Goal: Task Accomplishment & Management: Manage account settings

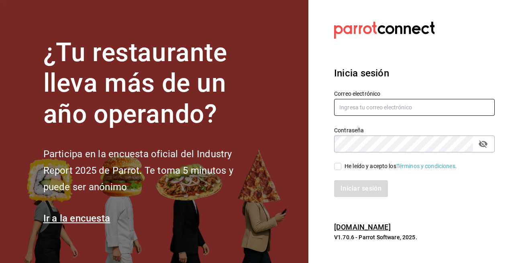
click at [412, 108] on input "text" at bounding box center [414, 107] width 161 height 17
type input "[EMAIL_ADDRESS][DOMAIN_NAME]"
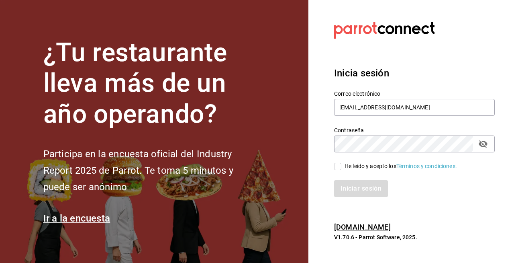
click at [341, 166] on input "He leído y acepto los Términos y condiciones." at bounding box center [337, 166] width 7 height 7
checkbox input "true"
click at [352, 194] on button "Iniciar sesión" at bounding box center [361, 188] width 55 height 17
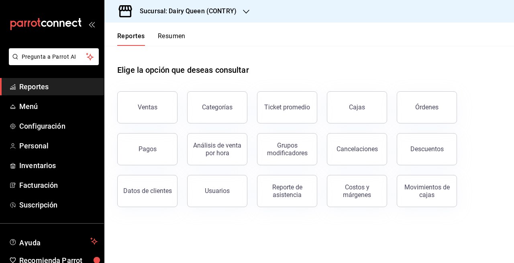
click at [221, 7] on h3 "Sucursal: Dairy Queen (CONTRY)" at bounding box center [184, 11] width 103 height 10
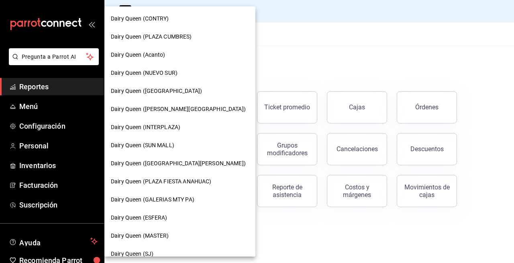
click at [194, 75] on div "Dairy Queen (NUEVO SUR)" at bounding box center [180, 73] width 138 height 8
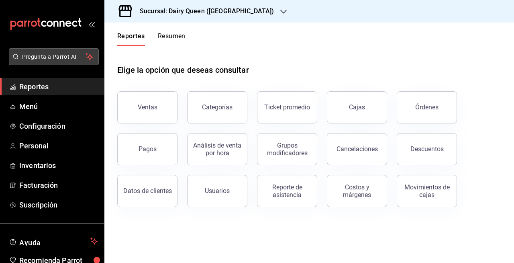
click at [34, 57] on span "Pregunta a Parrot AI" at bounding box center [54, 57] width 64 height 8
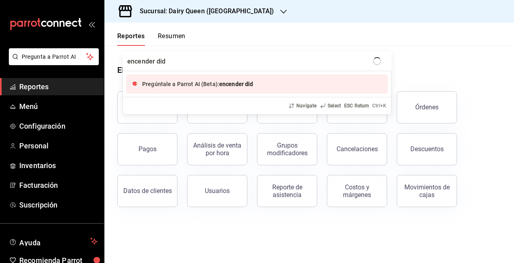
type input "encender didi"
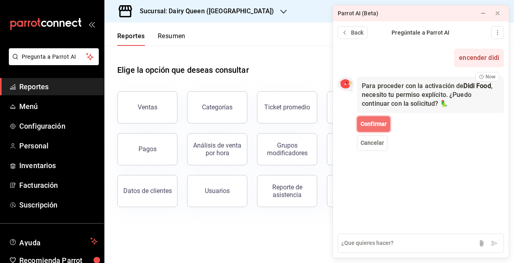
click at [377, 123] on span "Confirmar" at bounding box center [374, 124] width 26 height 8
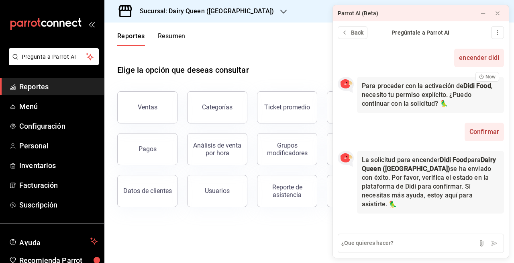
click at [362, 222] on div "encender didi Now Para proceder con la activación de Didi Food , necesito tu pe…" at bounding box center [421, 135] width 176 height 186
click at [34, 106] on span "Menú" at bounding box center [58, 106] width 78 height 11
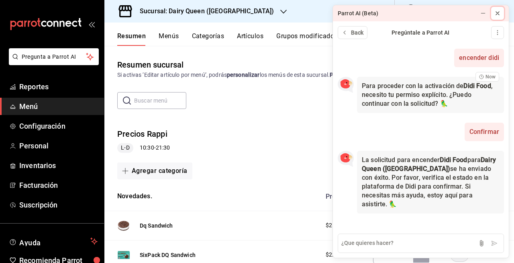
click at [498, 14] on icon at bounding box center [498, 13] width 6 height 6
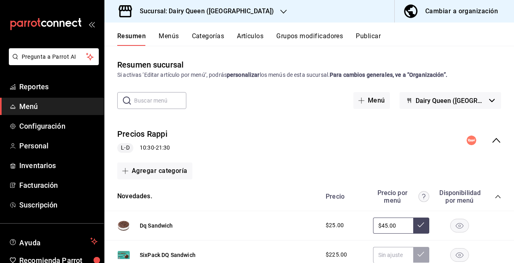
click at [492, 137] on icon "collapse-menu-row" at bounding box center [497, 140] width 10 height 10
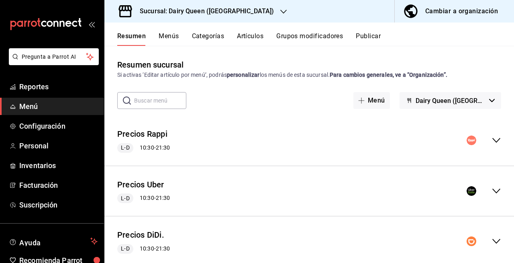
click at [507, 93] on div "​ ​ Menú Dairy Queen (Nuevo Sur)" at bounding box center [309, 100] width 410 height 17
click at [221, 8] on h3 "Sucursal: Dairy Queen (NUEVO SUR)" at bounding box center [203, 11] width 141 height 10
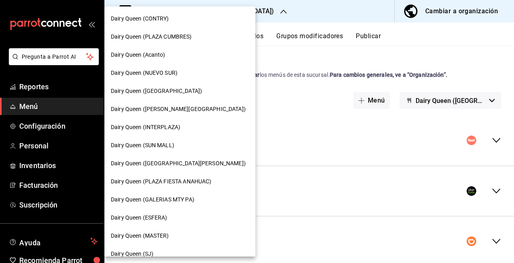
click at [285, 17] on div at bounding box center [257, 131] width 514 height 263
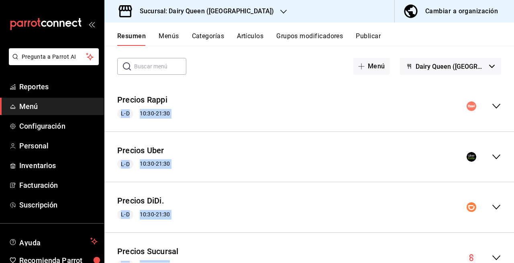
scroll to position [70, 0]
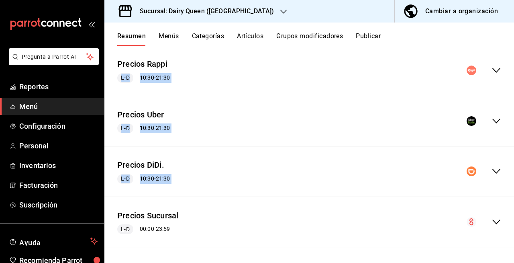
drag, startPoint x: 109, startPoint y: 129, endPoint x: 182, endPoint y: 202, distance: 102.8
click at [182, 202] on div "Precios Rappi L-D 10:30 - 21:30 Agregar categoría Novedades. Precio Precio por …" at bounding box center [309, 154] width 410 height 218
click at [182, 202] on div "Precios Sucursal L-D 00:00 - 23:59 Agregar categoría" at bounding box center [309, 222] width 410 height 51
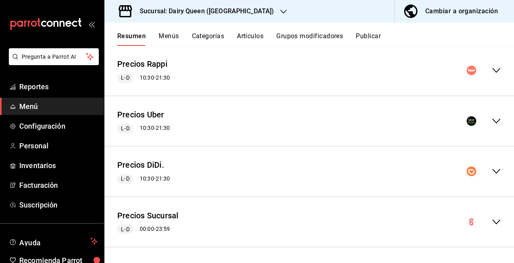
click at [223, 206] on div "Precios Sucursal L-D 00:00 - 23:59" at bounding box center [309, 221] width 410 height 37
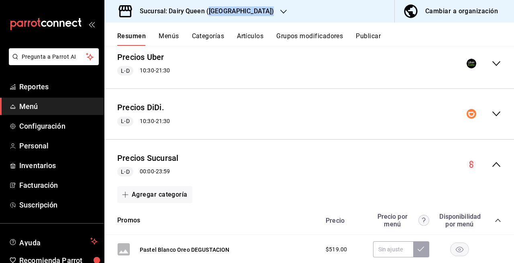
scroll to position [0, 0]
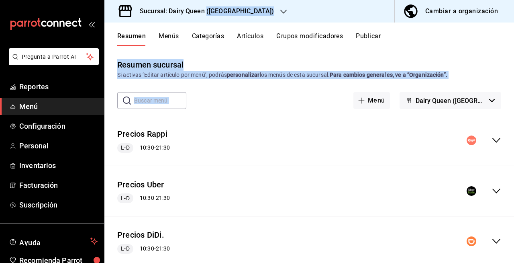
drag, startPoint x: 109, startPoint y: 120, endPoint x: 205, endPoint y: 9, distance: 147.0
click at [205, 9] on div "Sucursal: Dairy Queen (NUEVO SUR) Cambiar a organización Resumen Menús Categorí…" at bounding box center [309, 131] width 410 height 263
click at [235, 107] on div "​ ​ Menú Dairy Queen (Nuevo Sur)" at bounding box center [309, 100] width 410 height 17
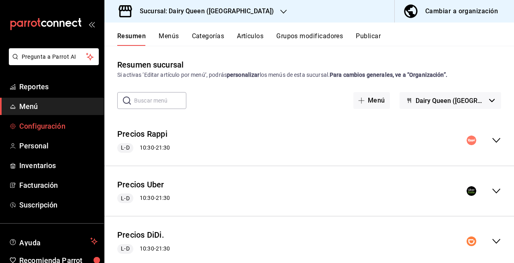
click at [35, 133] on link "Configuración" at bounding box center [52, 125] width 104 height 17
